Goal: Information Seeking & Learning: Learn about a topic

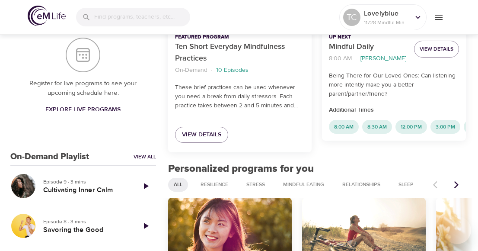
scroll to position [200, 0]
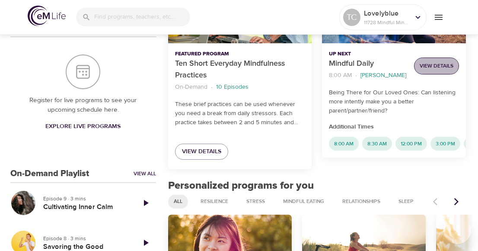
click at [427, 70] on span "View Details" at bounding box center [437, 65] width 34 height 9
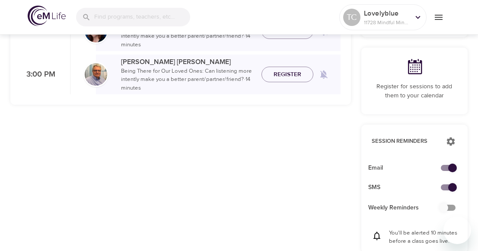
checkbox input "true"
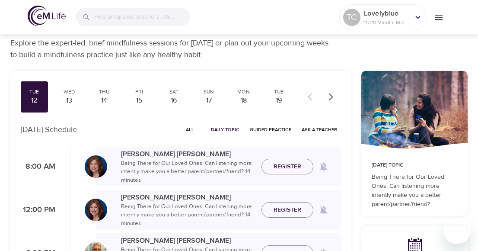
scroll to position [23, 0]
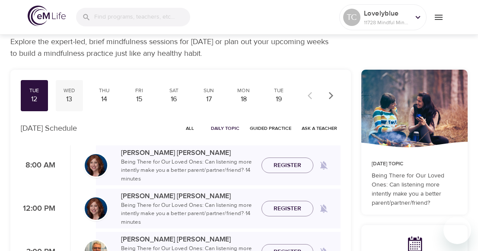
click at [68, 99] on div "13" at bounding box center [69, 99] width 20 height 10
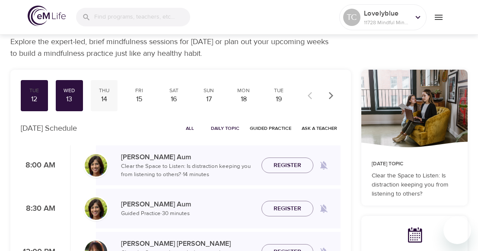
click at [108, 96] on div "14" at bounding box center [104, 99] width 20 height 10
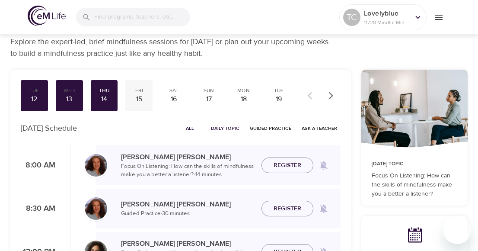
click at [141, 99] on div "15" at bounding box center [139, 99] width 20 height 10
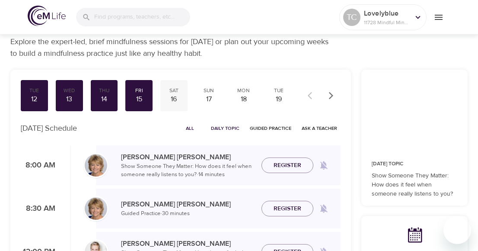
click at [177, 96] on div "16" at bounding box center [174, 99] width 20 height 10
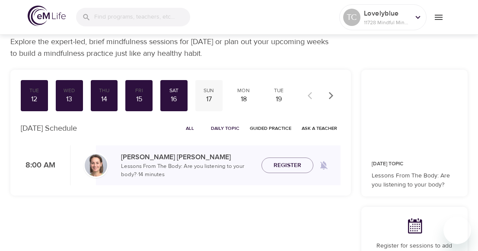
click at [208, 101] on div "17" at bounding box center [209, 99] width 20 height 10
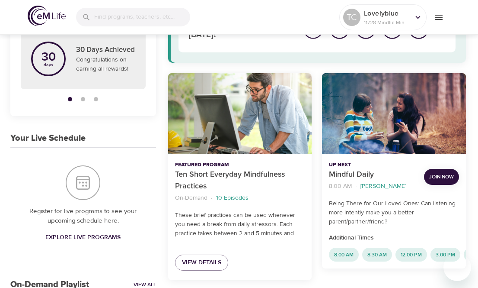
scroll to position [89, 0]
click at [434, 177] on span "Join Now" at bounding box center [441, 176] width 25 height 9
